Goal: Complete application form: Complete application form

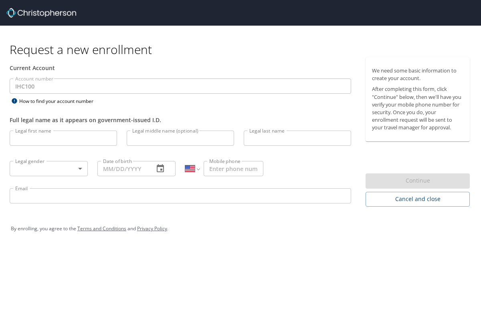
select select "US"
click at [60, 141] on input "Legal first name" at bounding box center [63, 138] width 107 height 15
type input "Brian"
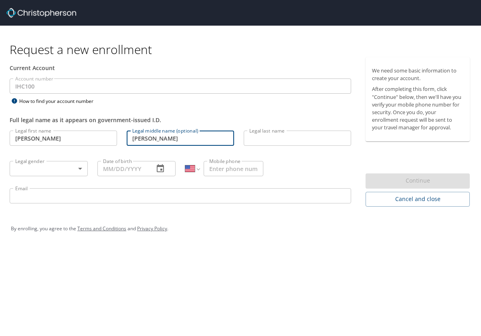
type input "Thomas"
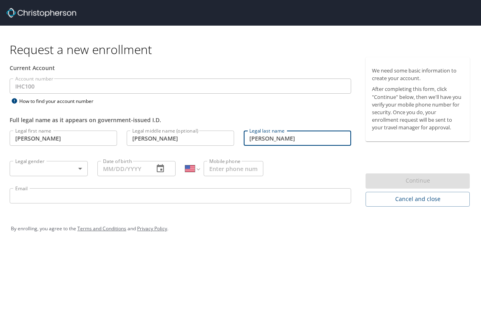
type input "Cunningham"
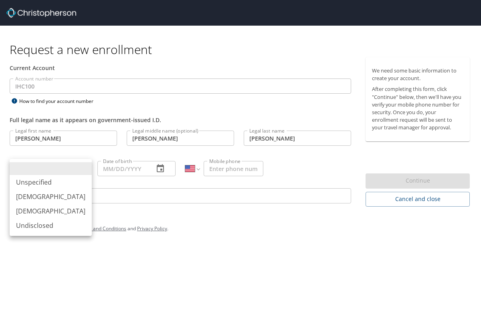
click at [83, 168] on body "Request a new enrollment Current Account Account number IHC100 Account number H…" at bounding box center [240, 168] width 481 height 336
click at [56, 193] on li "Male" at bounding box center [51, 197] width 82 height 14
type input "Male"
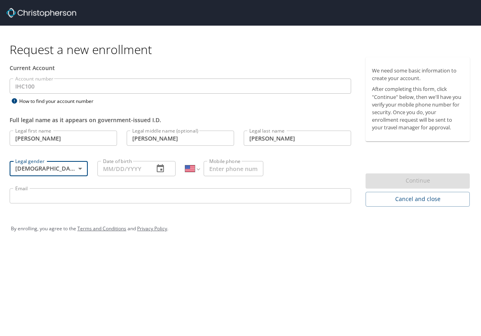
click at [111, 169] on input "Date of birth" at bounding box center [122, 168] width 50 height 15
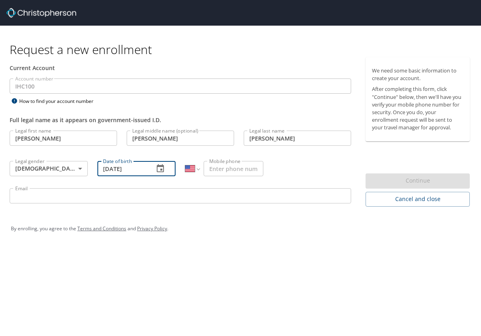
type input "01/27/1992"
click at [224, 170] on input "Mobile phone" at bounding box center [234, 168] width 60 height 15
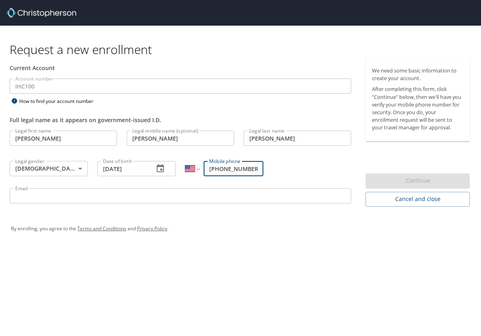
type input "(801) 648-0178"
click at [158, 198] on input "Email" at bounding box center [181, 196] width 342 height 15
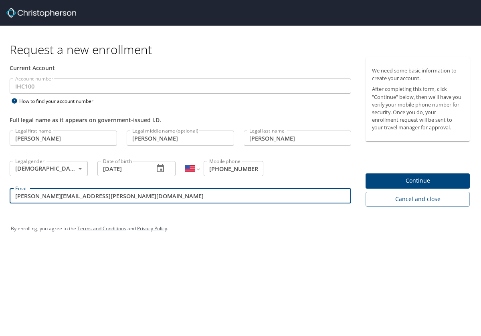
type input "brian.cunningham@imail.org"
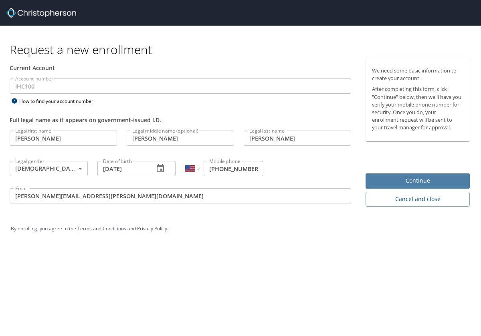
click at [408, 183] on span "Continue" at bounding box center [417, 181] width 91 height 10
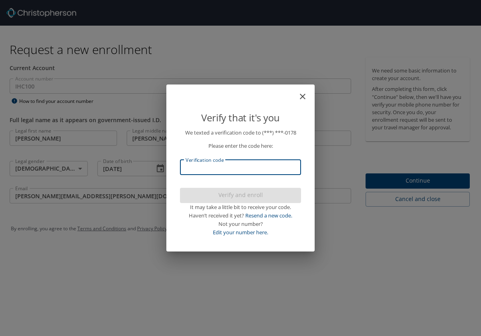
click at [215, 164] on input "Verification code" at bounding box center [240, 167] width 121 height 15
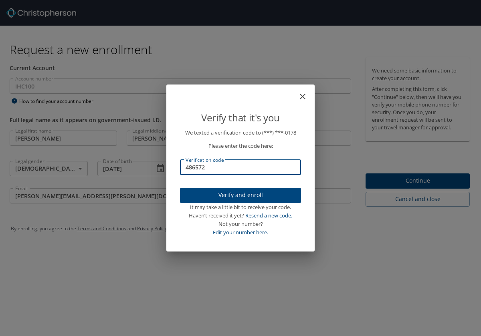
type input "486572"
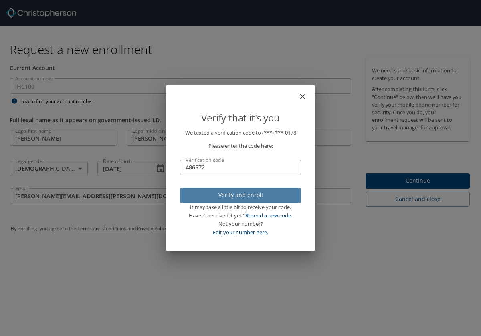
click at [251, 194] on span "Verify and enroll" at bounding box center [240, 196] width 108 height 10
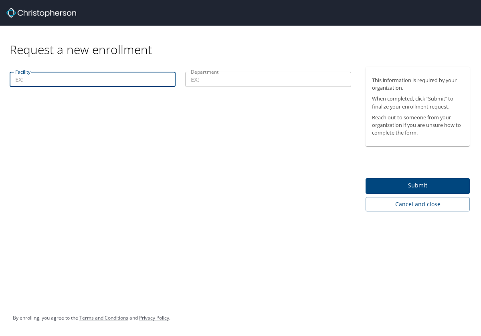
click at [84, 83] on input "Facility" at bounding box center [93, 79] width 166 height 15
type input "Intermountain Health"
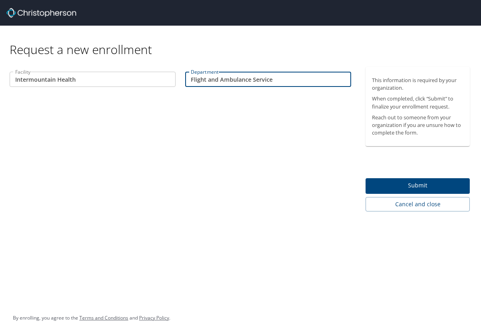
type input "Flight and Ambulance Service"
click at [414, 185] on span "Submit" at bounding box center [417, 186] width 91 height 10
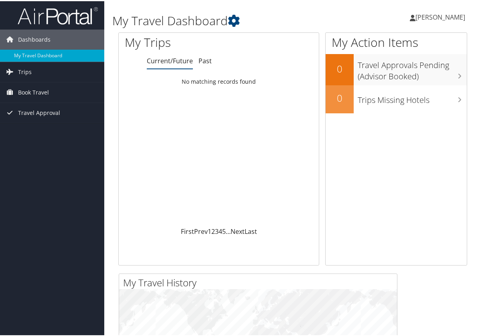
click at [416, 18] on span "[PERSON_NAME]" at bounding box center [441, 16] width 50 height 9
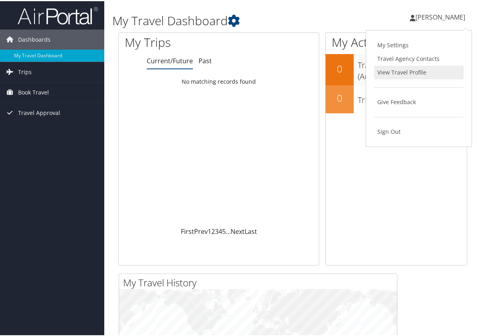
click at [407, 70] on link "View Travel Profile" at bounding box center [418, 72] width 89 height 14
